Goal: Information Seeking & Learning: Learn about a topic

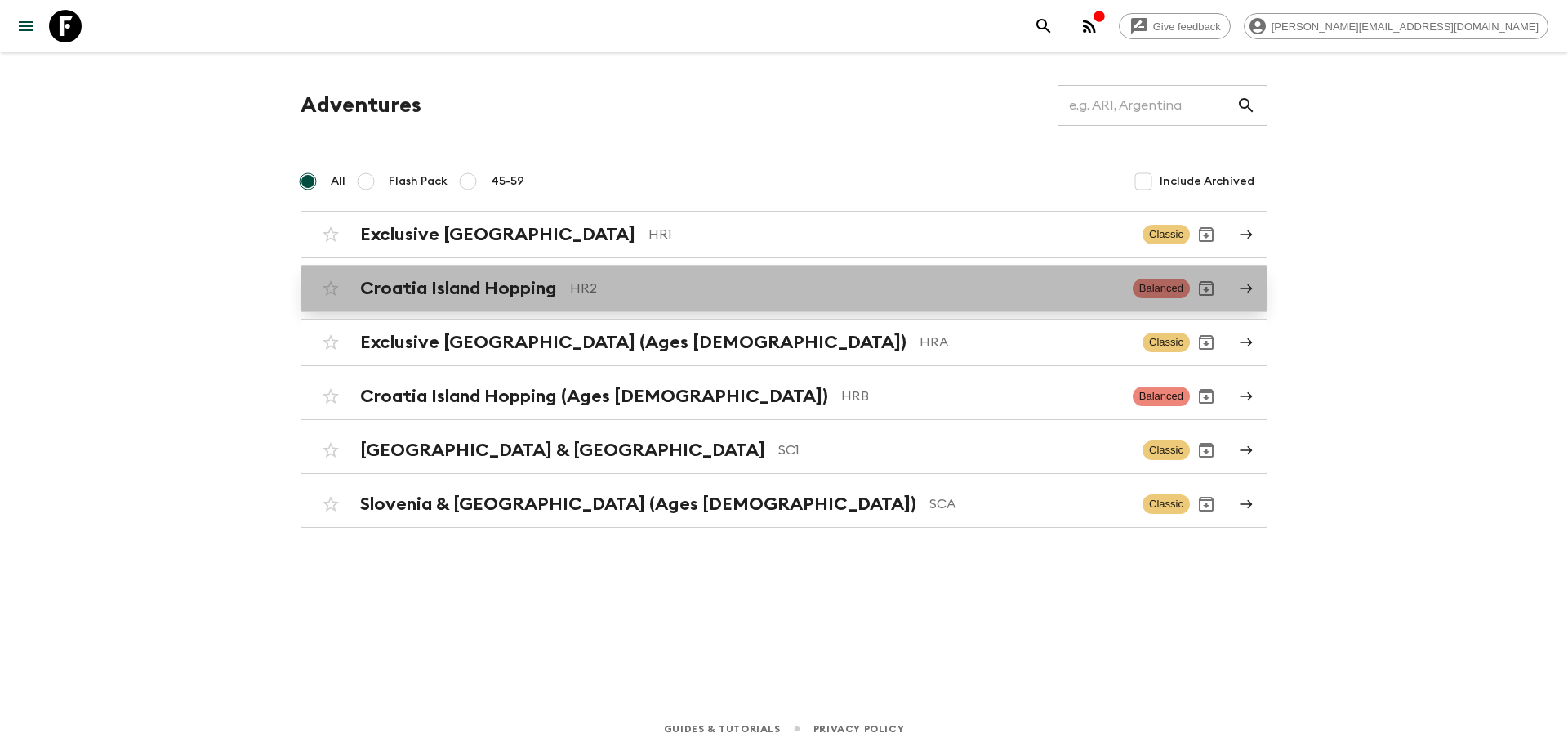
click at [690, 293] on p "HR2" at bounding box center [844, 288] width 550 height 20
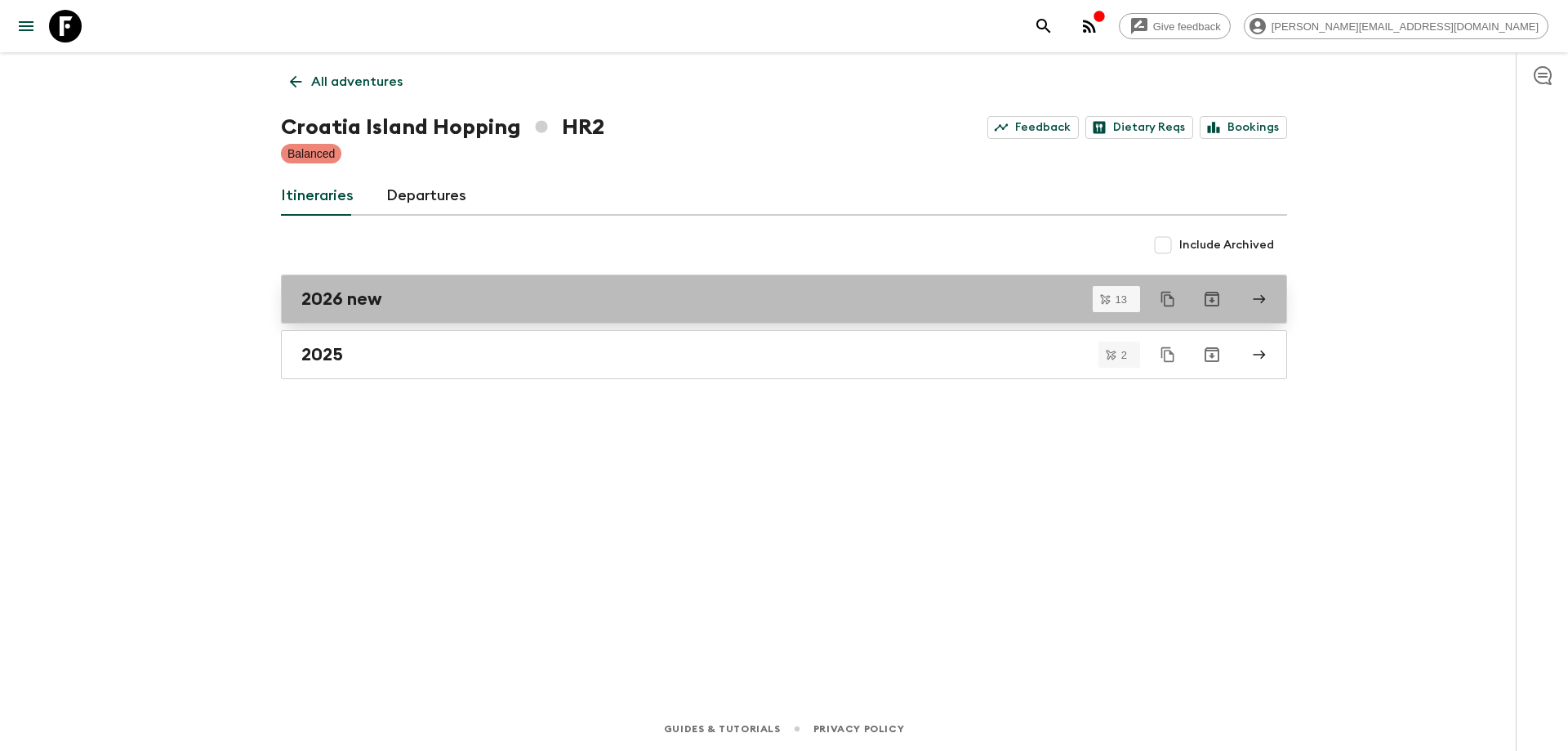
click at [436, 282] on link "2026 new" at bounding box center [784, 299] width 1006 height 49
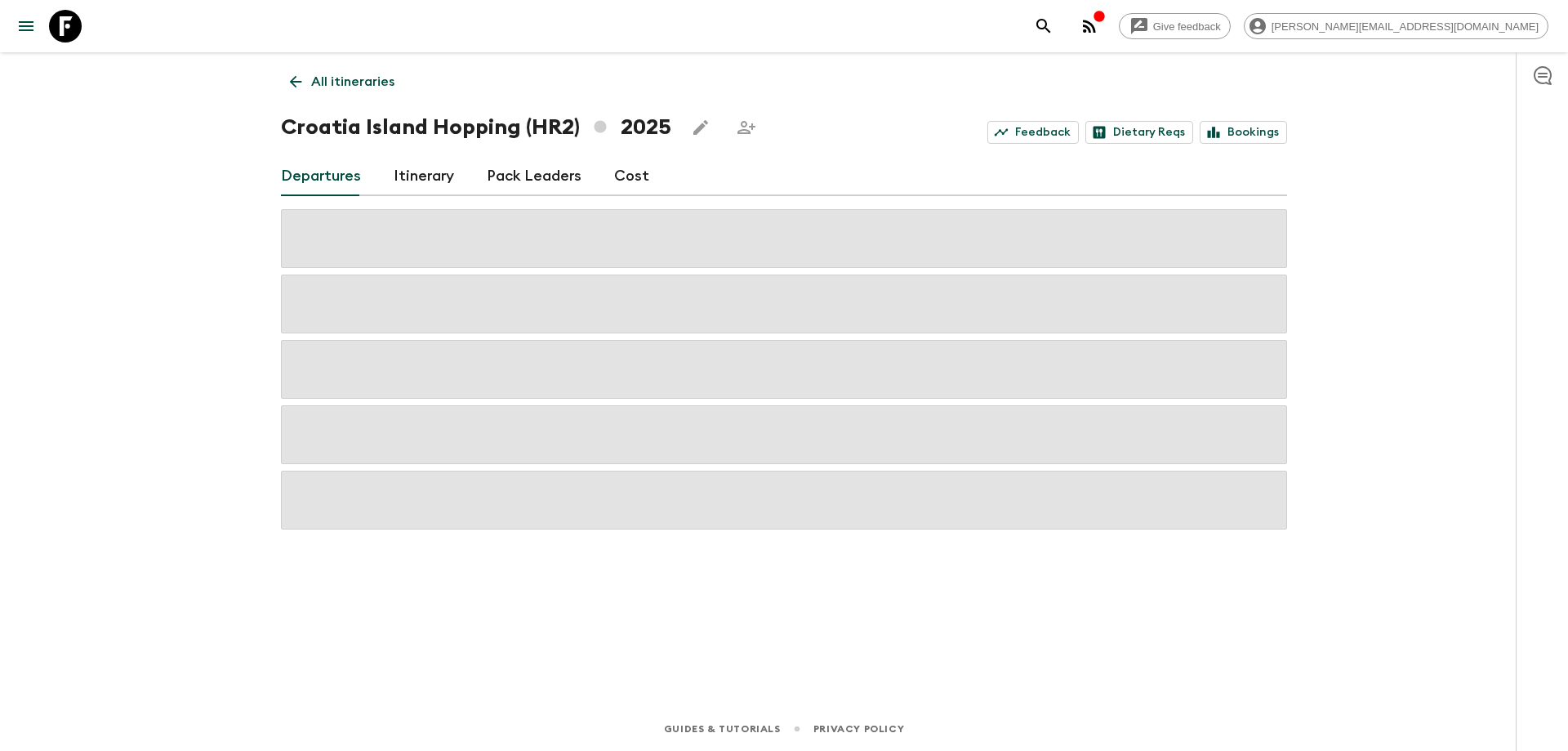
click at [621, 180] on link "Cost" at bounding box center [631, 177] width 35 height 39
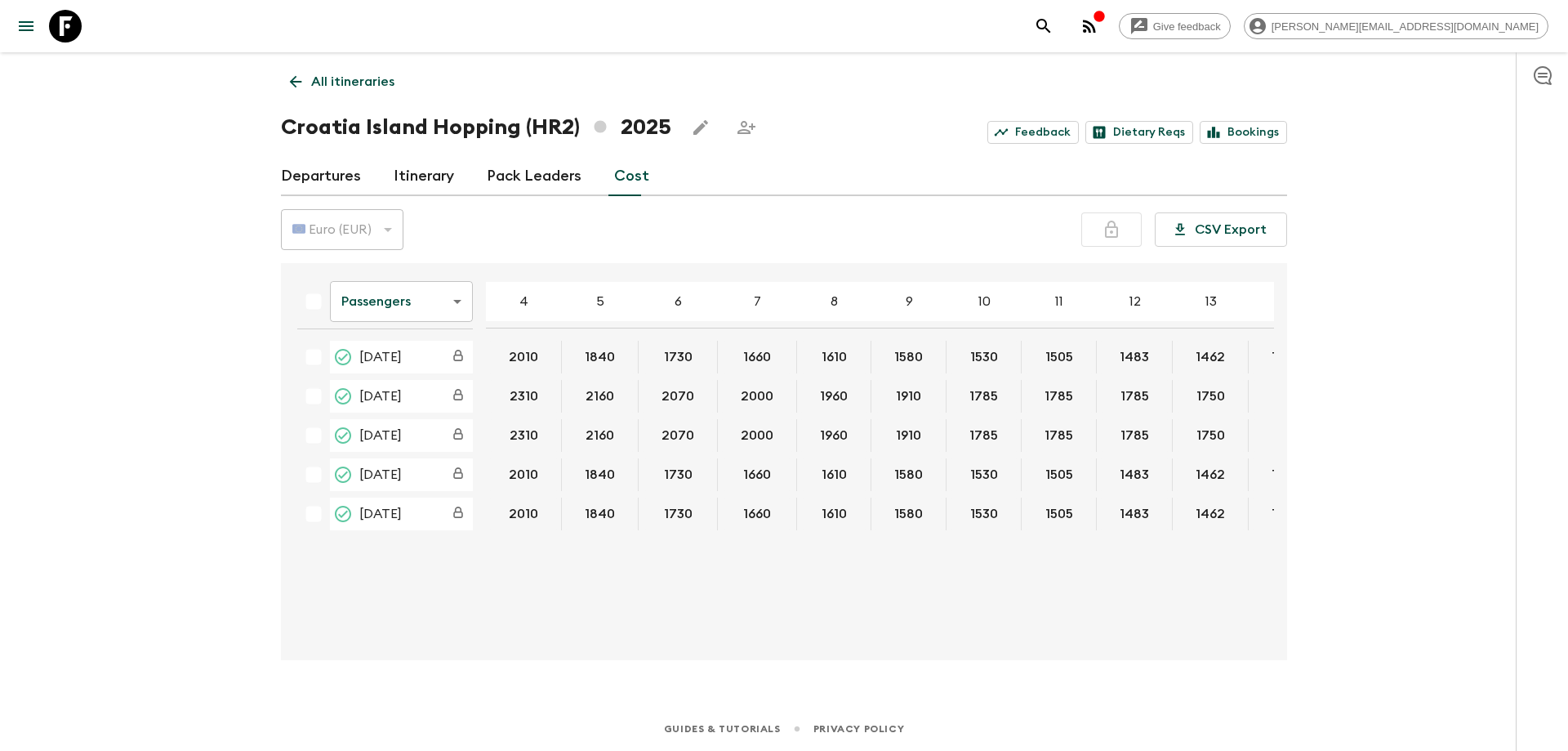
click at [441, 301] on body "Give feedback [PERSON_NAME][EMAIL_ADDRESS][DOMAIN_NAME] All itineraries [GEOGRA…" at bounding box center [784, 376] width 1568 height 751
click at [404, 367] on li "Extras" at bounding box center [401, 367] width 143 height 26
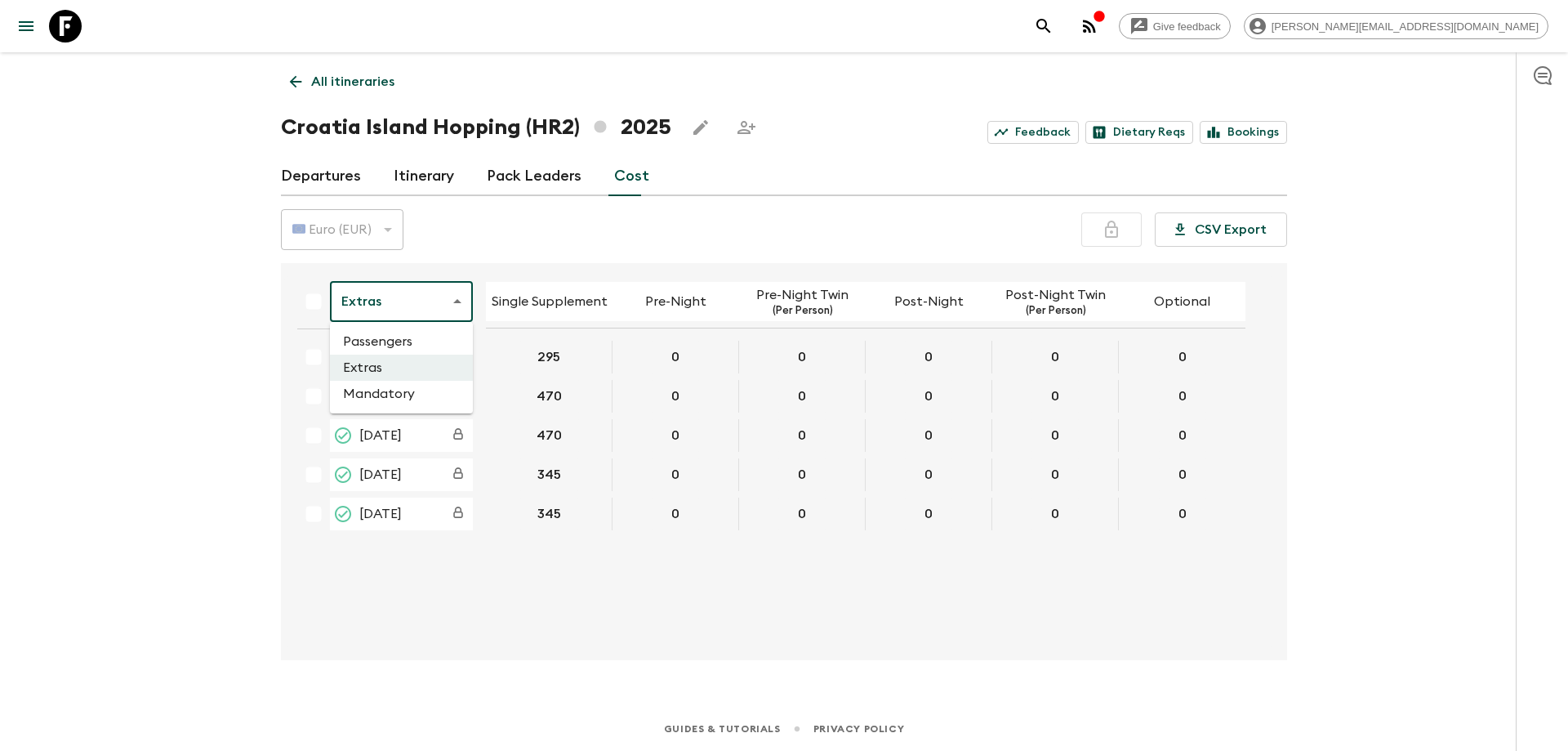
drag, startPoint x: 448, startPoint y: 288, endPoint x: 446, endPoint y: 301, distance: 13.2
click at [447, 291] on body "Give feedback [PERSON_NAME][EMAIL_ADDRESS][DOMAIN_NAME] All itineraries [GEOGRA…" at bounding box center [784, 376] width 1568 height 751
click at [410, 388] on li "Mandatory" at bounding box center [401, 393] width 143 height 26
